Goal: Find specific page/section: Find specific page/section

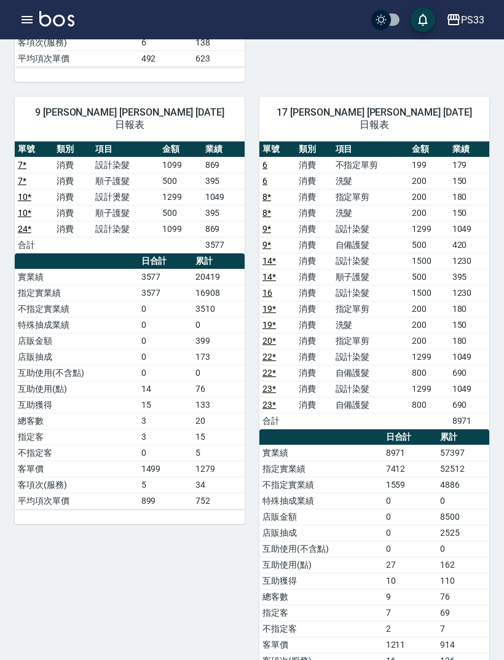
scroll to position [959, 0]
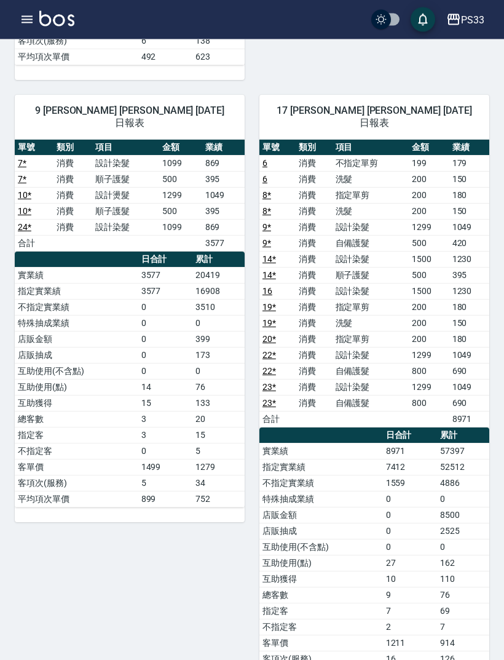
click at [22, 16] on icon "button" at bounding box center [27, 19] width 11 height 7
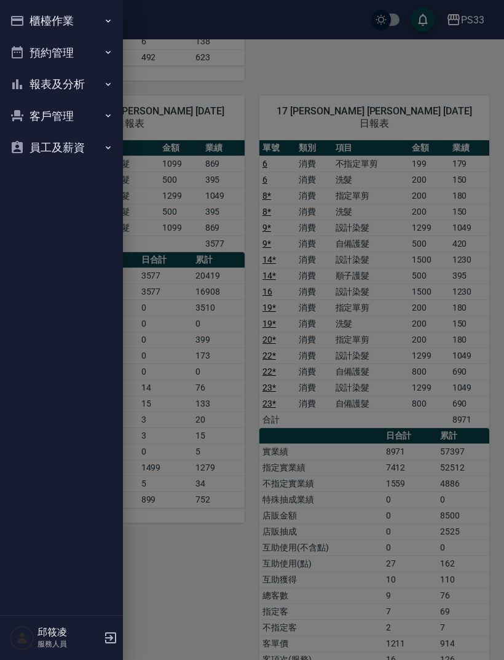
click at [34, 26] on button "櫃檯作業" at bounding box center [61, 21] width 113 height 32
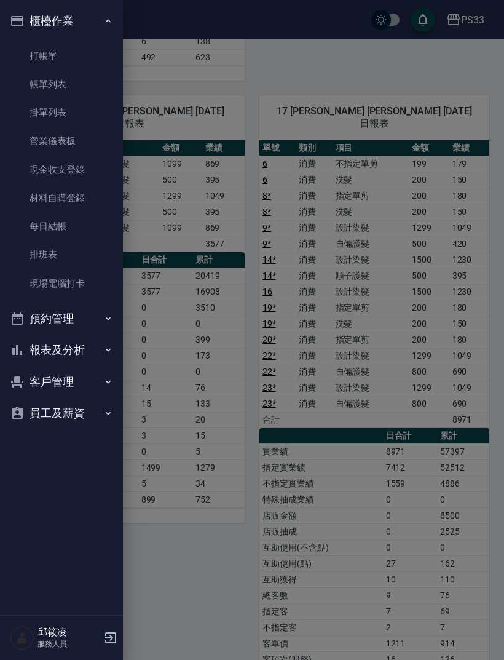
click at [46, 86] on link "帳單列表" at bounding box center [61, 84] width 113 height 28
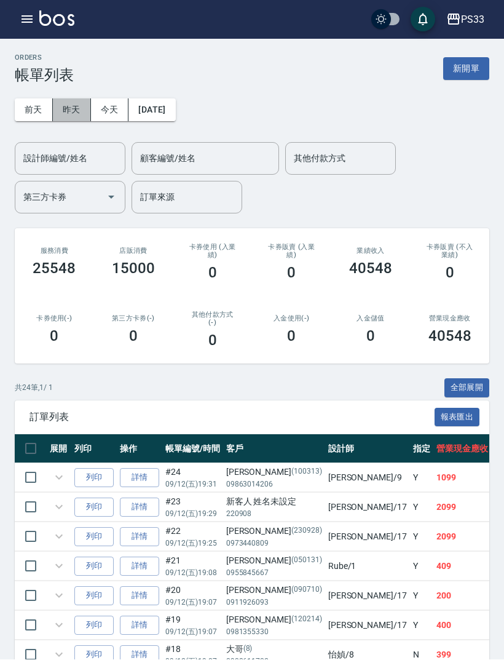
scroll to position [1, 0]
click at [111, 112] on button "今天" at bounding box center [110, 109] width 38 height 23
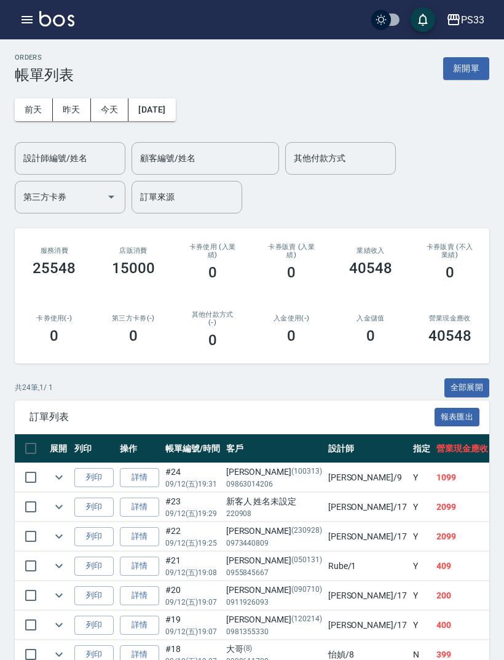
click at [65, 156] on div "設計師編號/姓名 設計師編號/姓名" at bounding box center [70, 158] width 111 height 33
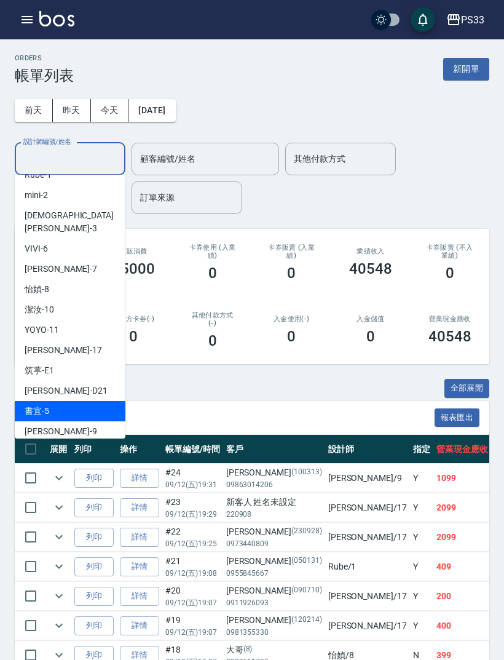
scroll to position [14, 0]
click at [41, 344] on span "[PERSON_NAME] -17" at bounding box center [63, 350] width 77 height 13
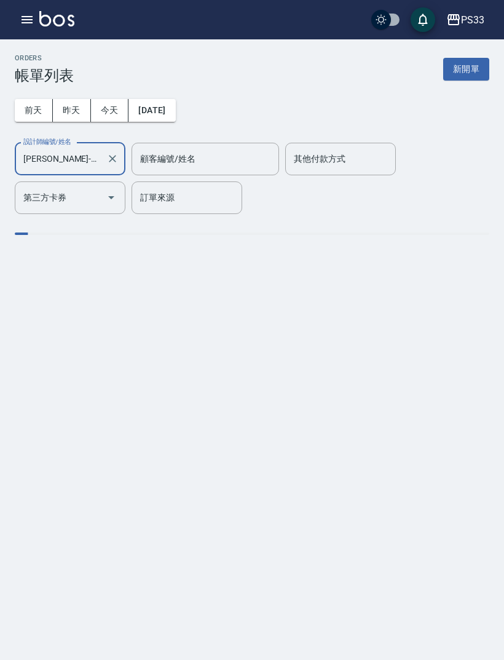
type input "[PERSON_NAME]-17"
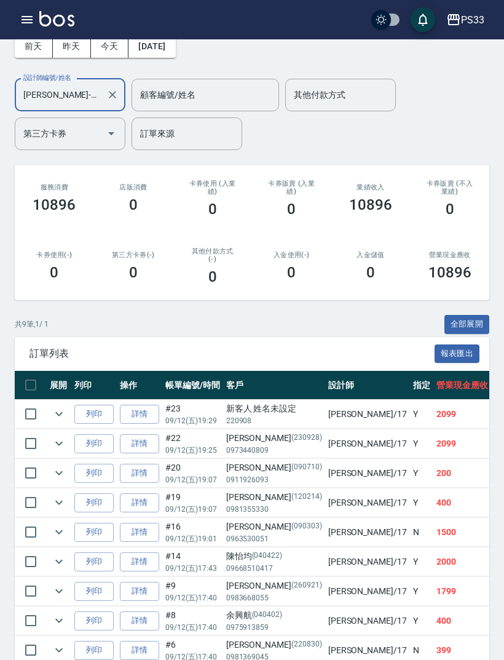
scroll to position [0, 0]
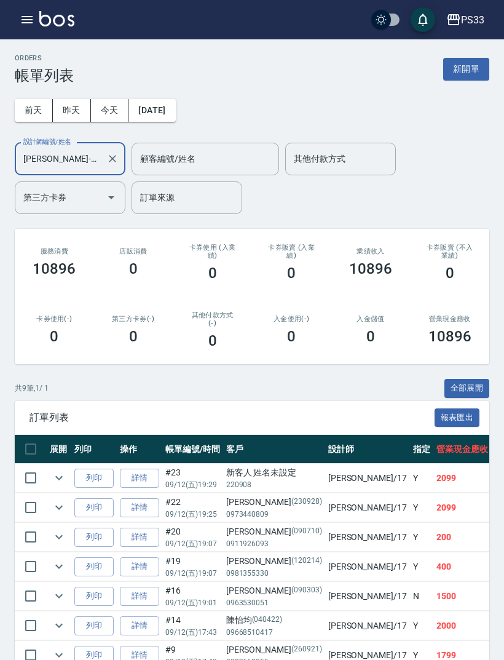
click at [23, 16] on icon "button" at bounding box center [27, 19] width 11 height 7
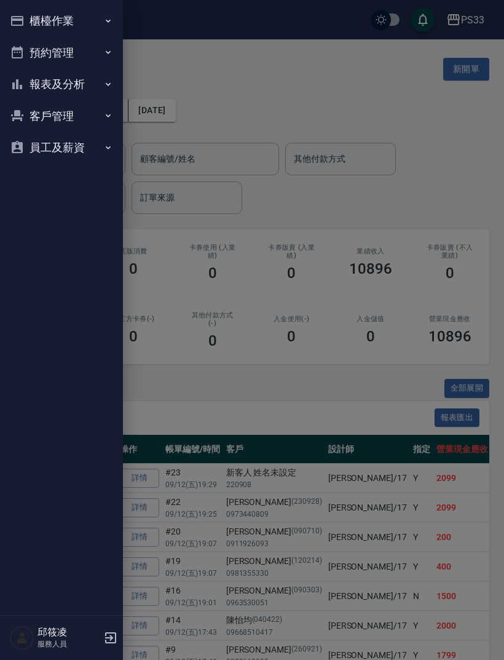
click at [144, 90] on div at bounding box center [252, 330] width 504 height 660
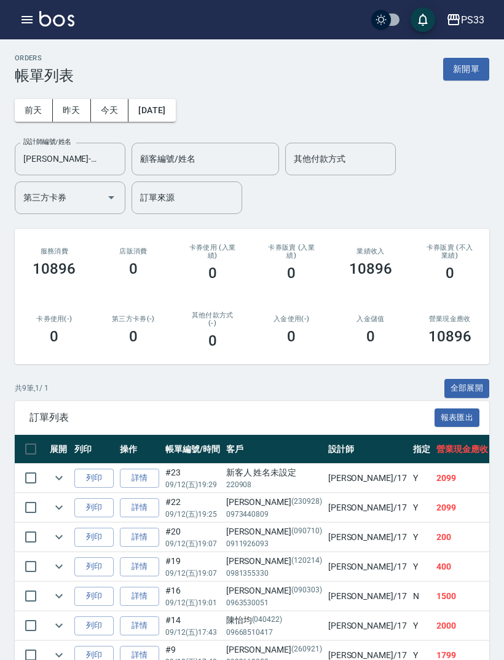
click at [100, 162] on input "[PERSON_NAME]-17" at bounding box center [60, 159] width 81 height 22
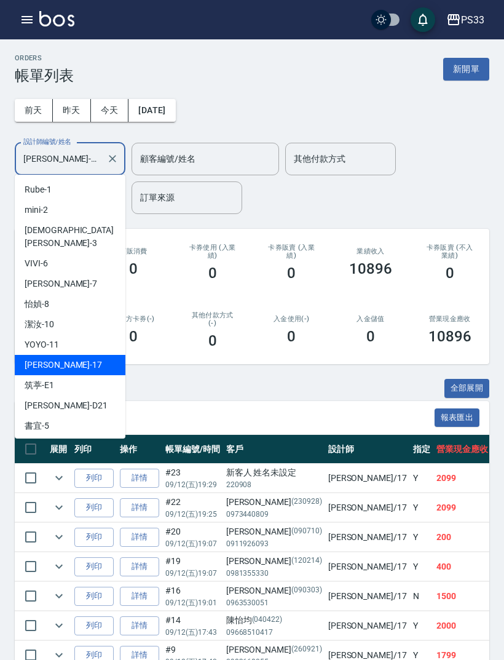
click at [111, 167] on button "Clear" at bounding box center [112, 158] width 17 height 17
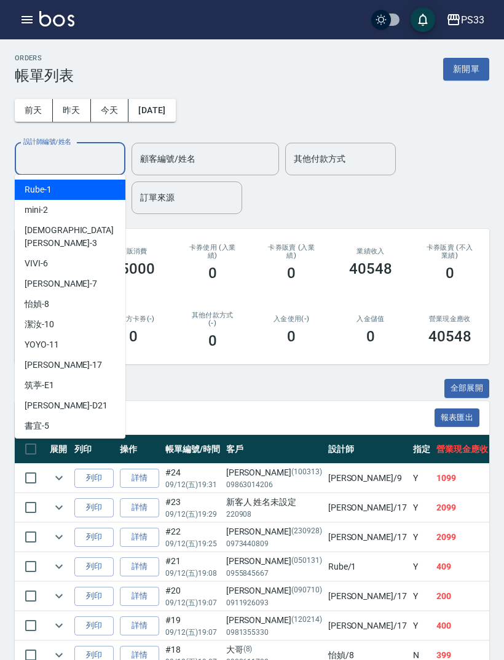
click at [113, 71] on div "ORDERS 帳單列表 新開單" at bounding box center [252, 69] width 475 height 30
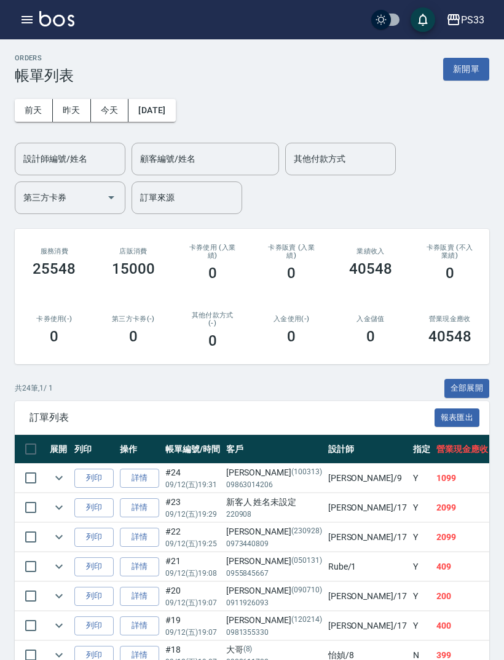
click at [22, 24] on icon "button" at bounding box center [27, 19] width 15 height 15
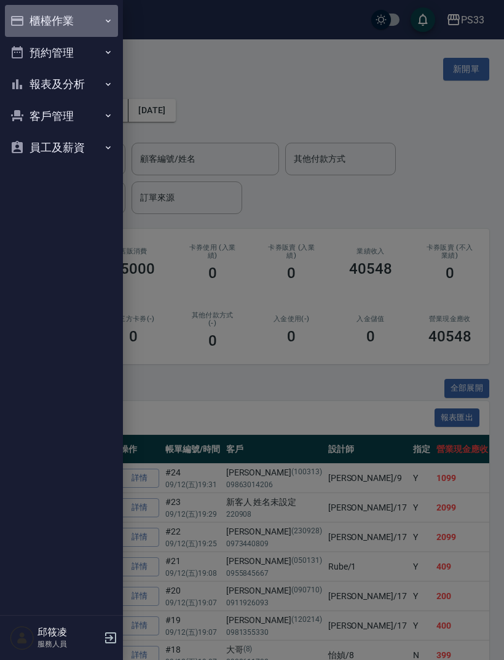
click at [33, 24] on button "櫃檯作業" at bounding box center [61, 21] width 113 height 32
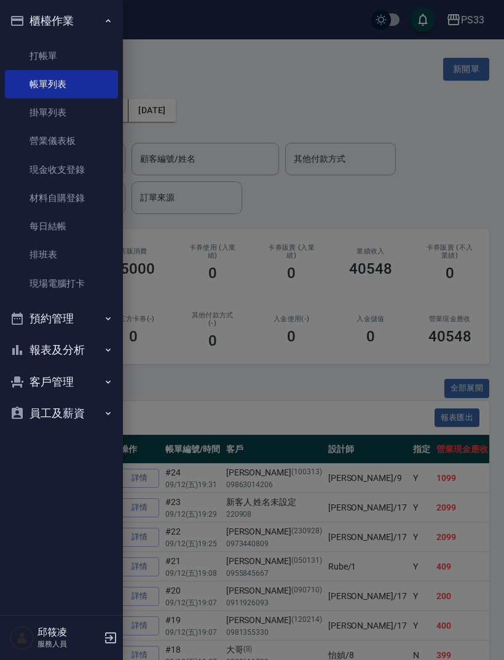
click at [41, 347] on button "報表及分析" at bounding box center [61, 350] width 113 height 32
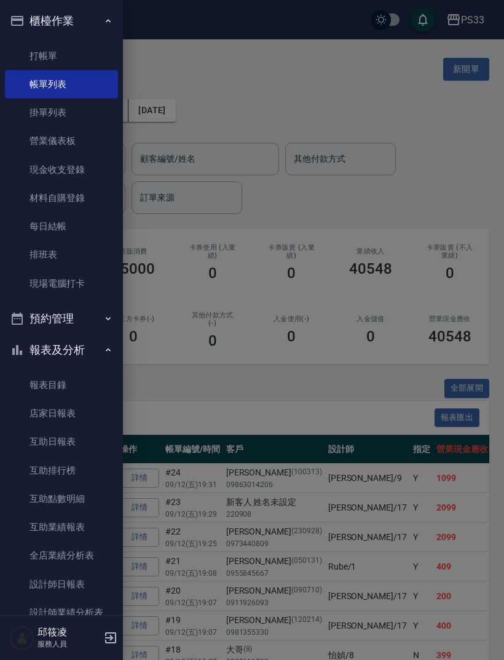
click at [52, 571] on link "設計師日報表" at bounding box center [61, 584] width 113 height 28
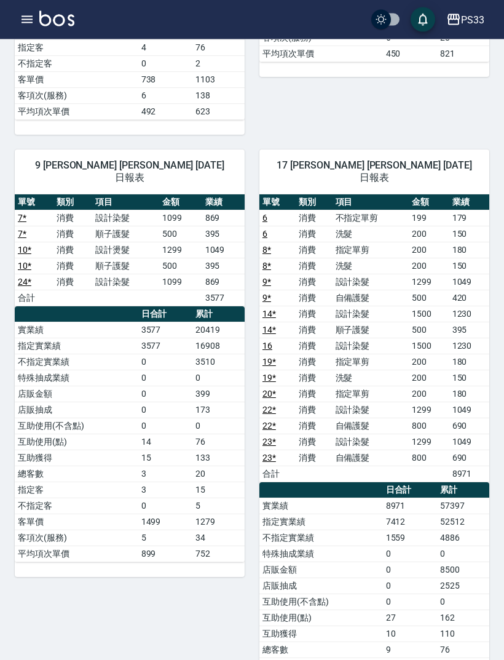
scroll to position [959, 0]
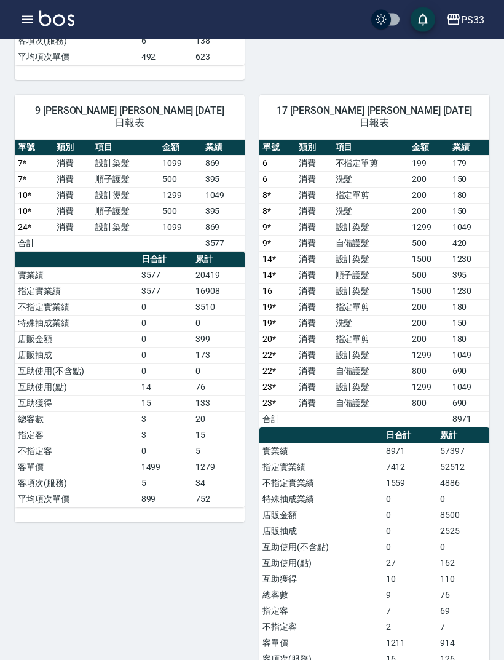
click at [24, 20] on icon "button" at bounding box center [27, 19] width 15 height 15
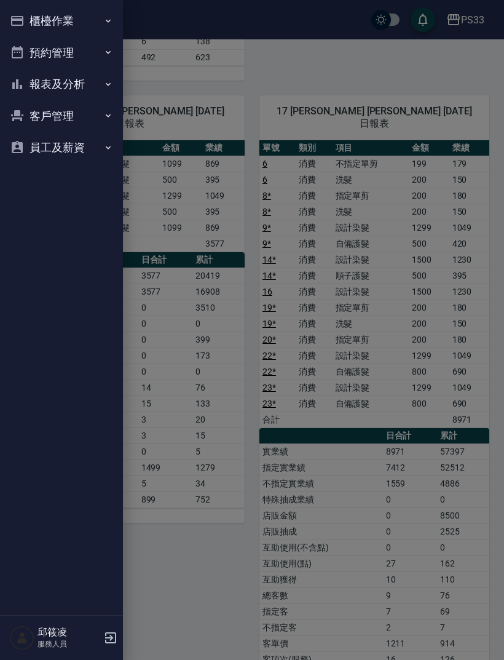
click at [33, 25] on button "櫃檯作業" at bounding box center [61, 21] width 113 height 32
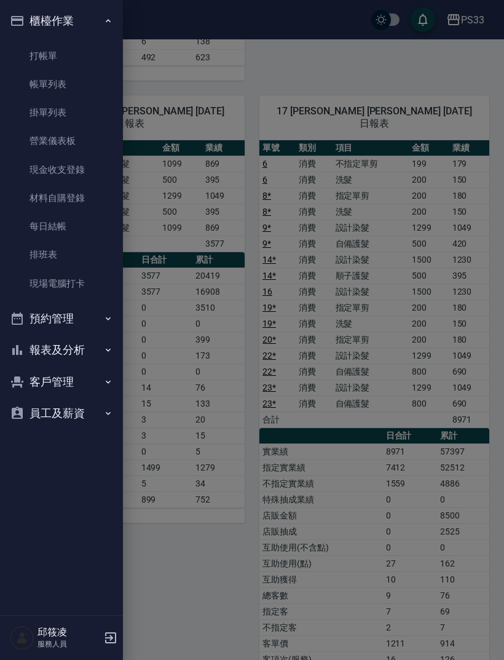
click at [38, 344] on button "報表及分析" at bounding box center [61, 350] width 113 height 32
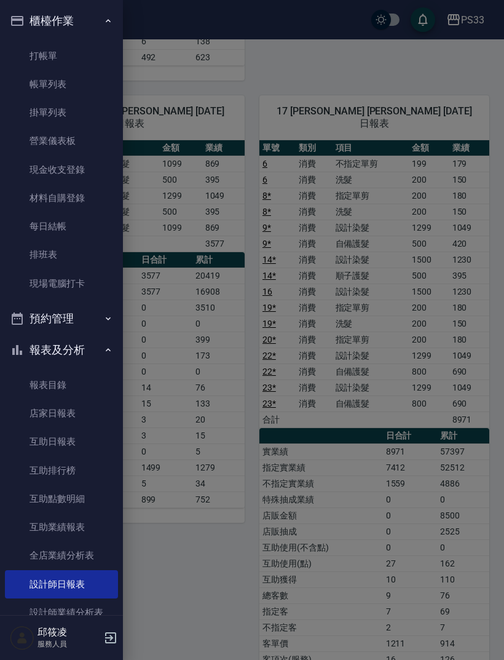
click at [31, 445] on link "互助日報表" at bounding box center [61, 441] width 113 height 28
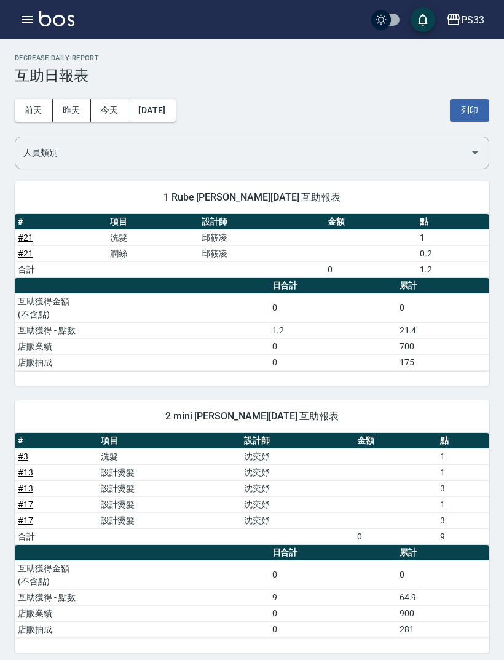
click at [25, 18] on icon "button" at bounding box center [27, 19] width 15 height 15
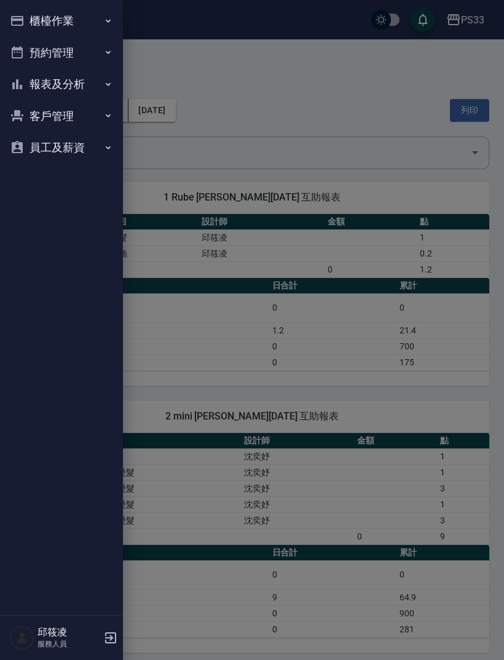
click at [214, 119] on div at bounding box center [252, 330] width 504 height 660
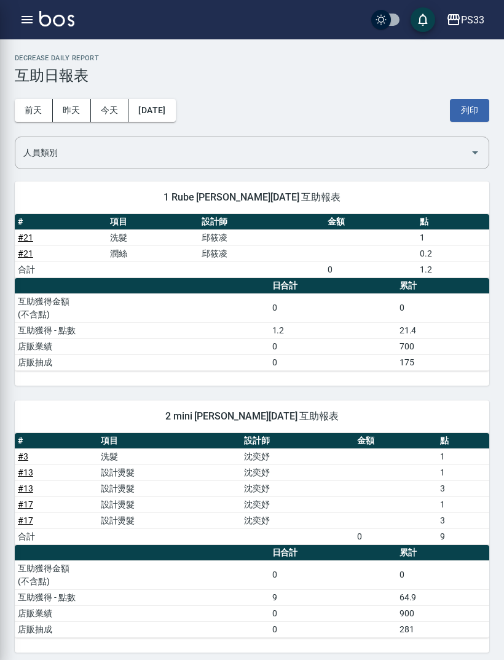
click at [175, 107] on button "[DATE]" at bounding box center [152, 110] width 47 height 23
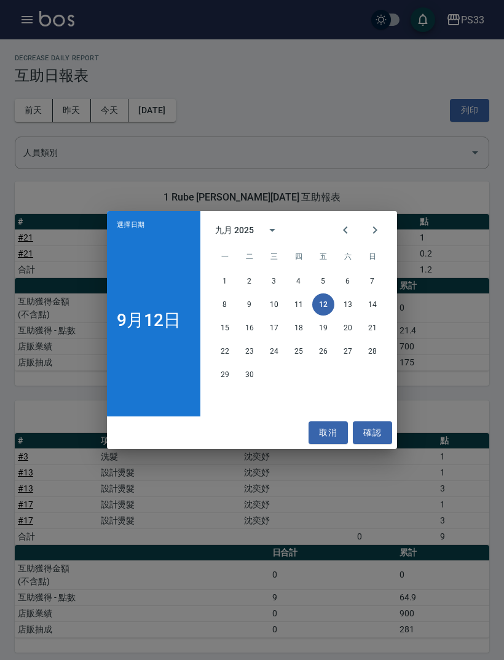
click at [27, 26] on div "選擇日期 [DATE] 九月 2025 一 二 三 四 五 六 日 1 2 3 4 5 6 7 8 9 10 11 12 13 14 15 16 17 18 …" at bounding box center [252, 330] width 504 height 660
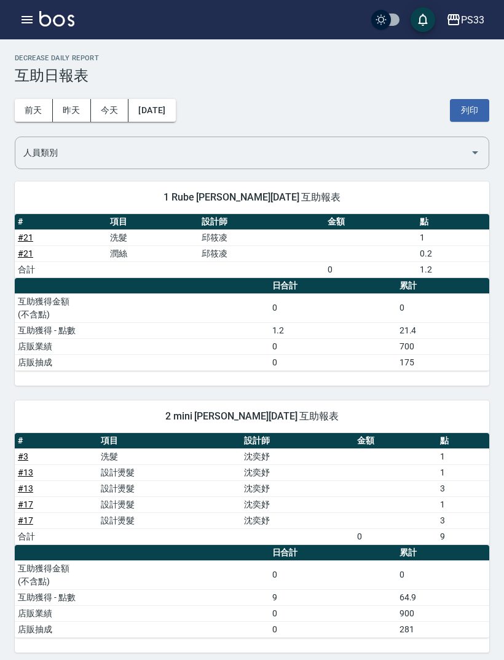
click at [26, 26] on icon "button" at bounding box center [27, 19] width 15 height 15
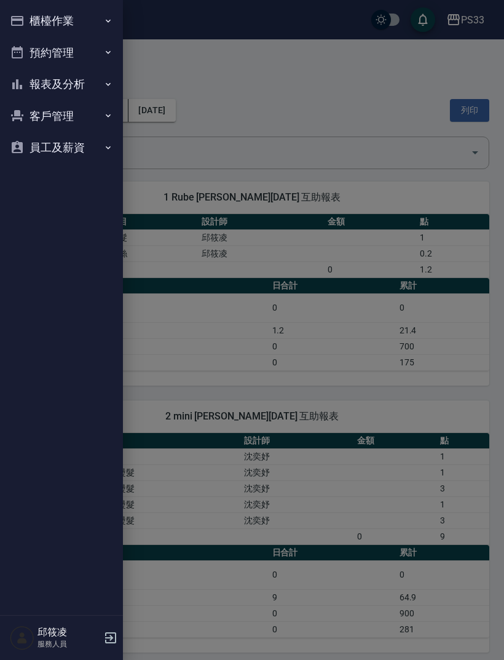
click at [73, 28] on button "櫃檯作業" at bounding box center [61, 21] width 113 height 32
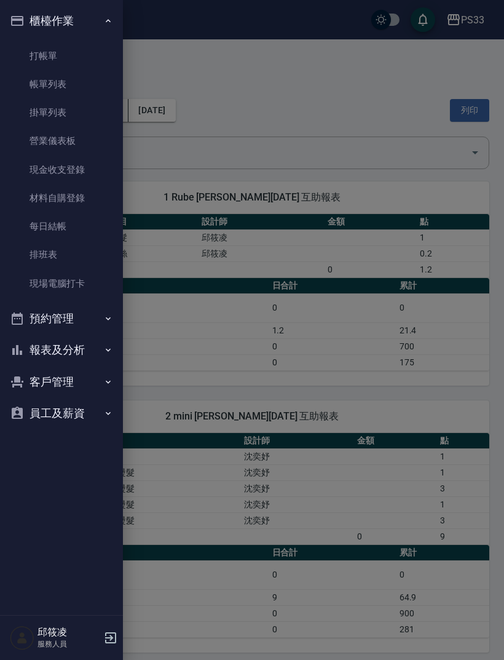
click at [73, 85] on link "帳單列表" at bounding box center [61, 84] width 113 height 28
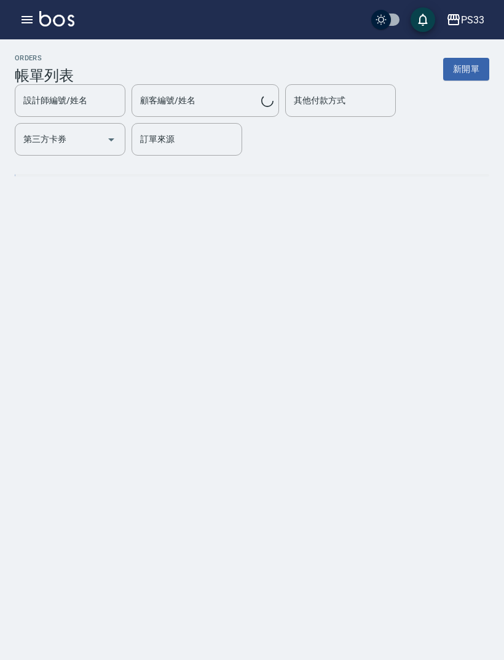
click at [84, 102] on div "設計師編號/姓名 設計師編號/姓名" at bounding box center [70, 100] width 111 height 33
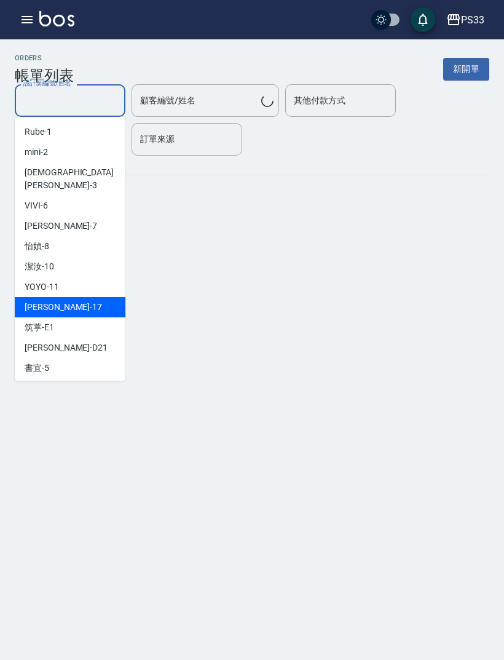
click at [97, 297] on div "[PERSON_NAME] -17" at bounding box center [70, 307] width 111 height 20
type input "[PERSON_NAME]-17"
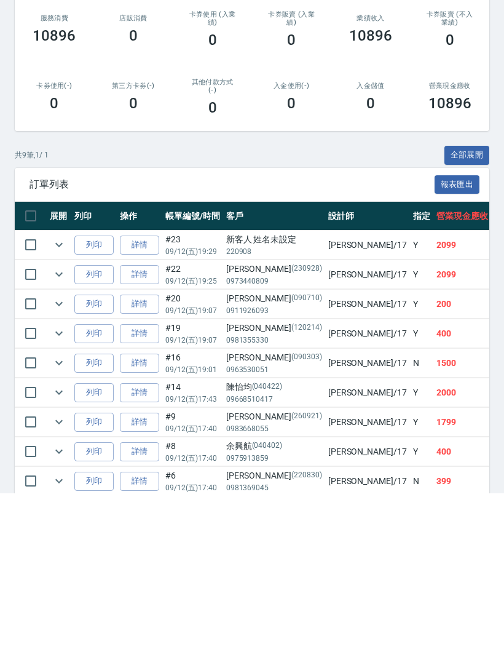
scroll to position [82, 0]
